Goal: Share content

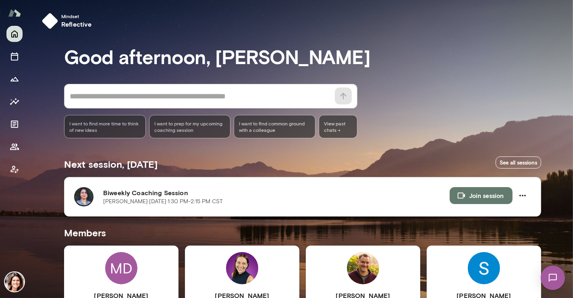
click at [369, 194] on h6 "Biweekly Coaching Session" at bounding box center [276, 193] width 346 height 10
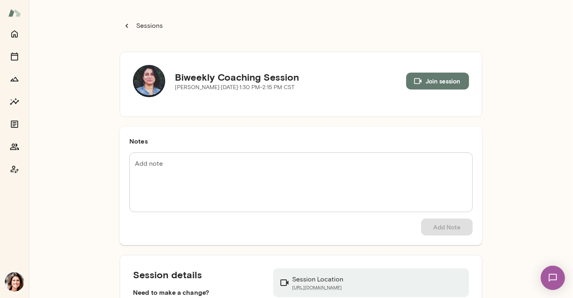
click at [437, 79] on button "Join session" at bounding box center [437, 80] width 63 height 17
click at [17, 35] on icon "Home" at bounding box center [14, 34] width 6 height 7
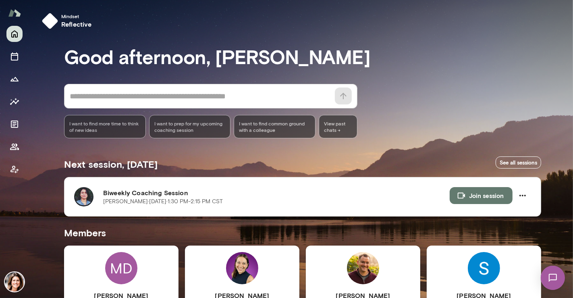
click at [521, 76] on div "Good afternoon, [PERSON_NAME] * ​ ​ I want to find more time to think of new id…" at bounding box center [305, 299] width 483 height 508
drag, startPoint x: 570, startPoint y: 41, endPoint x: 572, endPoint y: 117, distance: 76.1
click at [572, 117] on div at bounding box center [286, 99] width 573 height 198
drag, startPoint x: 568, startPoint y: 85, endPoint x: 571, endPoint y: 127, distance: 42.0
click at [572, 126] on div at bounding box center [286, 99] width 573 height 198
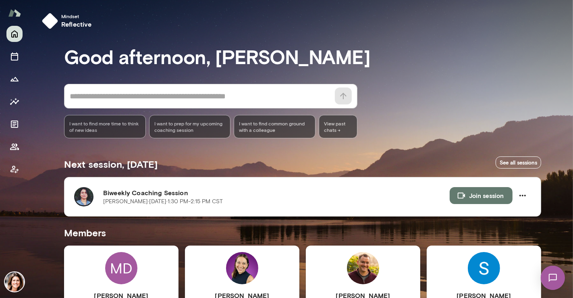
click at [374, 142] on div "Good afternoon, [PERSON_NAME] * ​ ​ I want to find more time to think of new id…" at bounding box center [305, 299] width 483 height 508
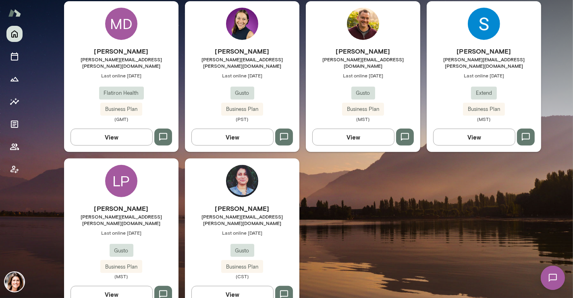
scroll to position [251, 0]
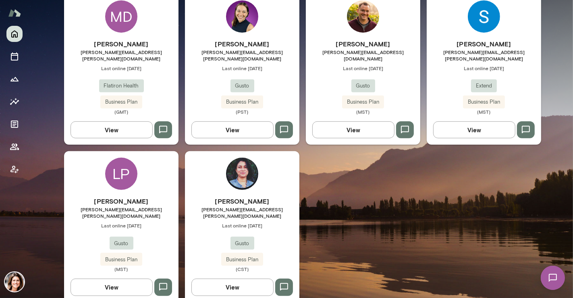
click at [213, 221] on div "[PERSON_NAME] Diaz [EMAIL_ADDRESS][PERSON_NAME][DOMAIN_NAME] Last online [DATE]…" at bounding box center [242, 234] width 114 height 76
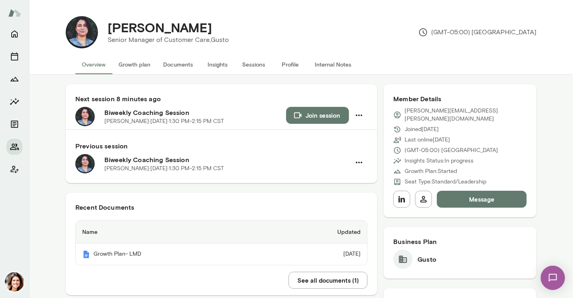
click at [219, 63] on button "Insights" at bounding box center [217, 64] width 36 height 19
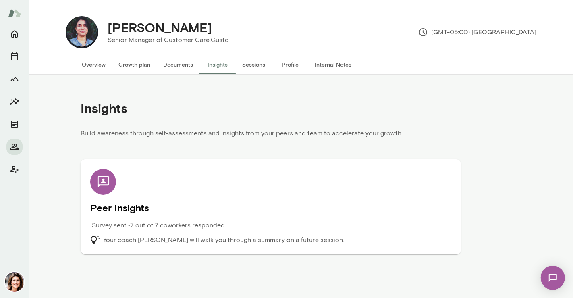
click at [408, 189] on div "Peer Insights Survey sent • 7 out of 7 coworkers responded Your coach [PERSON_N…" at bounding box center [270, 207] width 361 height 76
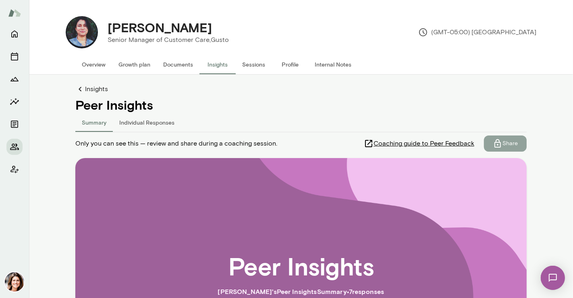
click at [502, 139] on p "Share" at bounding box center [509, 143] width 15 height 8
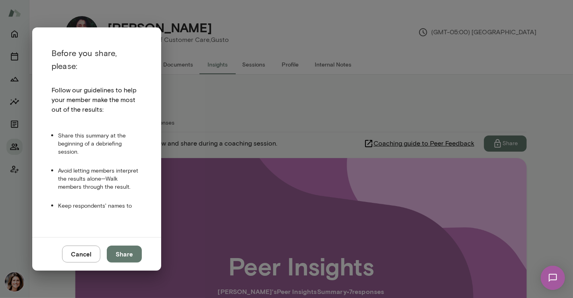
click at [120, 254] on button "Share" at bounding box center [124, 253] width 35 height 17
